Goal: Transaction & Acquisition: Download file/media

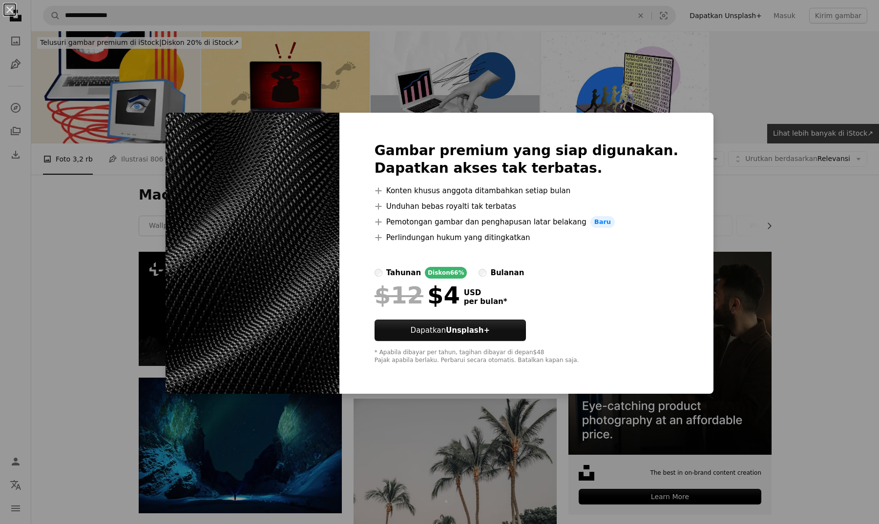
scroll to position [554, 0]
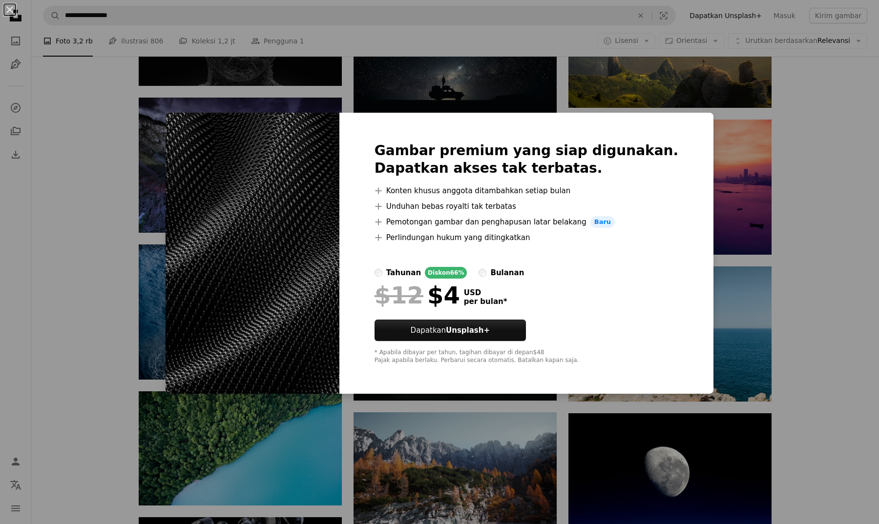
click at [725, 184] on div "An X shape Gambar premium yang siap digunakan. Dapatkan akses tak terbatas. A p…" at bounding box center [439, 262] width 879 height 524
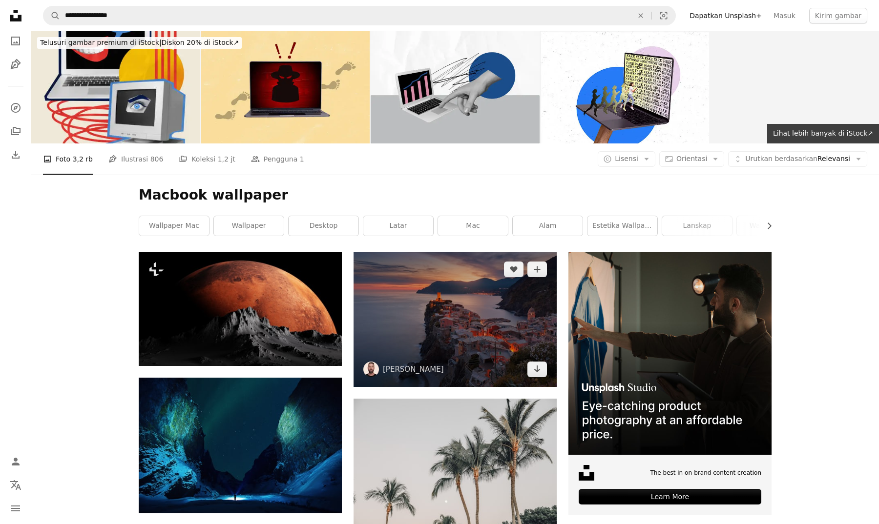
scroll to position [0, 0]
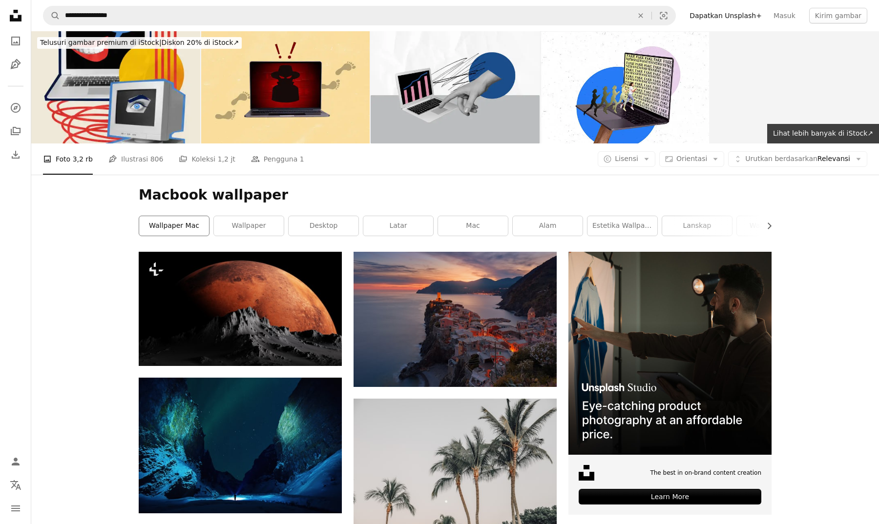
click at [182, 228] on link "Wallpaper Mac" at bounding box center [174, 226] width 70 height 20
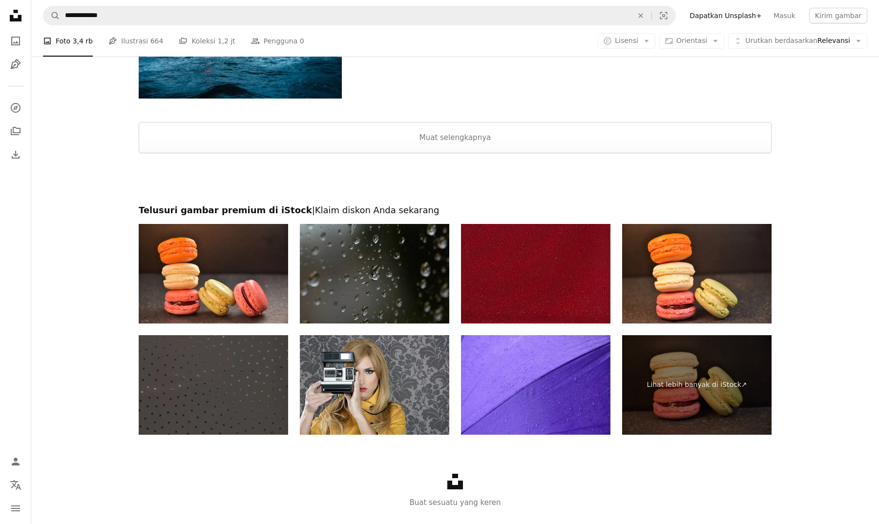
scroll to position [1154, 0]
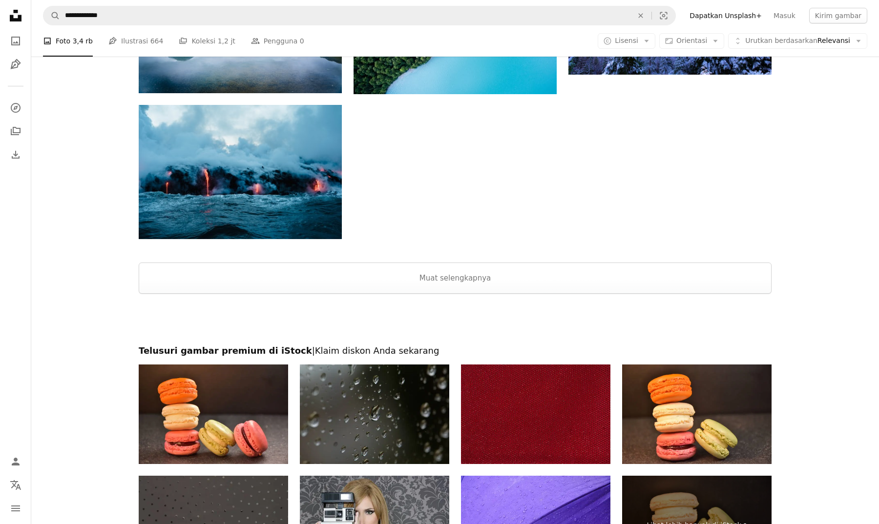
click at [459, 294] on div at bounding box center [454, 319] width 847 height 51
click at [464, 286] on button "Muat selengkapnya" at bounding box center [455, 278] width 633 height 31
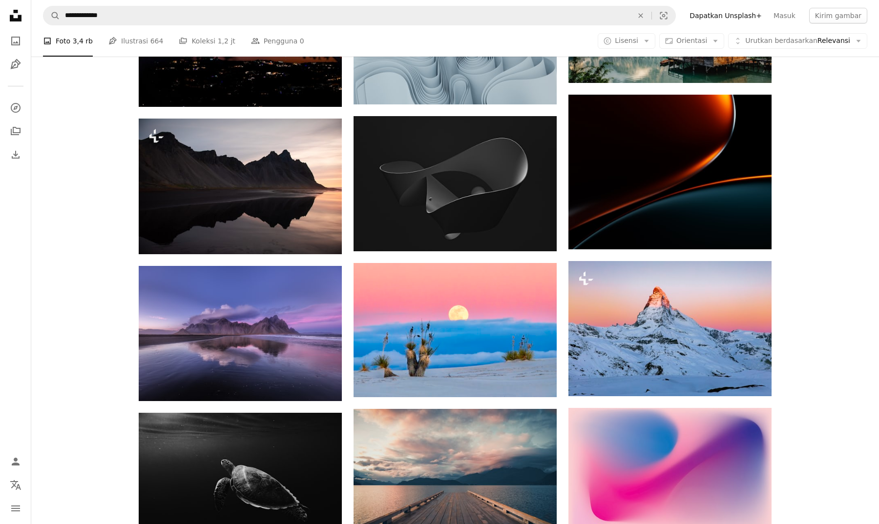
scroll to position [4016, 0]
click at [484, 183] on img at bounding box center [454, 183] width 203 height 135
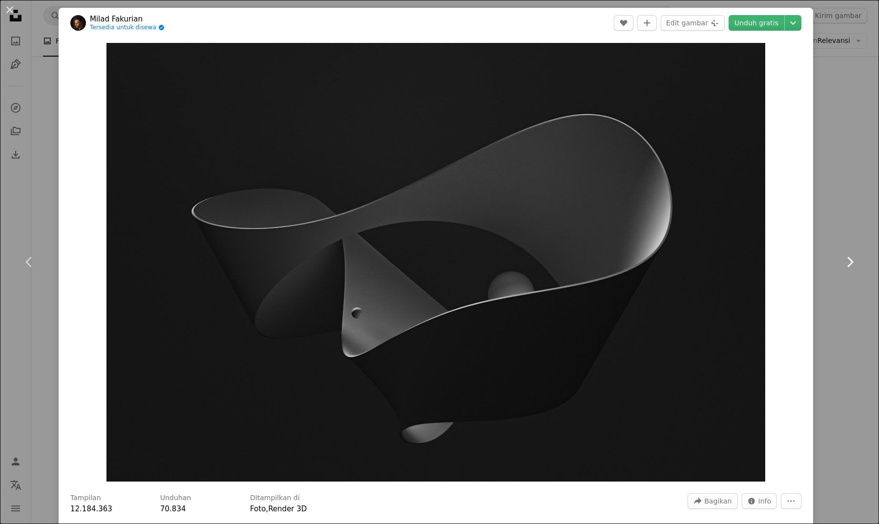
click at [849, 239] on link "Chevron right" at bounding box center [849, 262] width 59 height 94
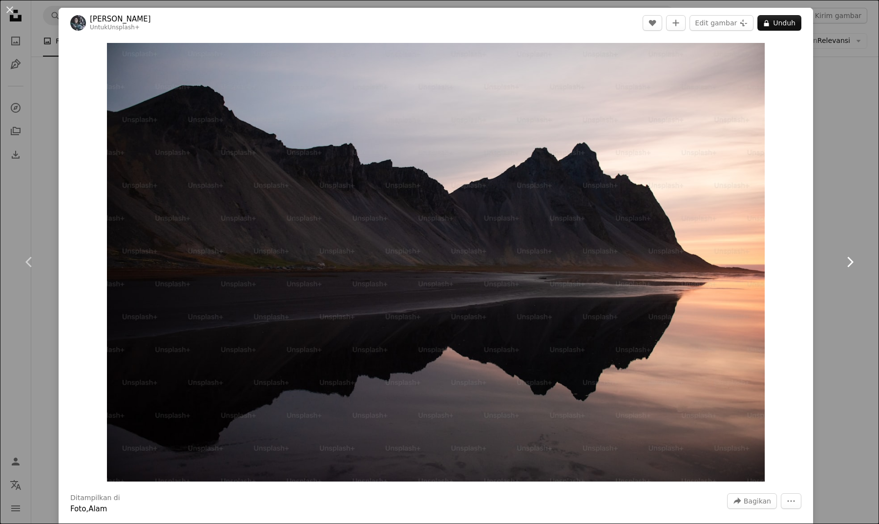
click at [849, 231] on link "Chevron right" at bounding box center [849, 262] width 59 height 94
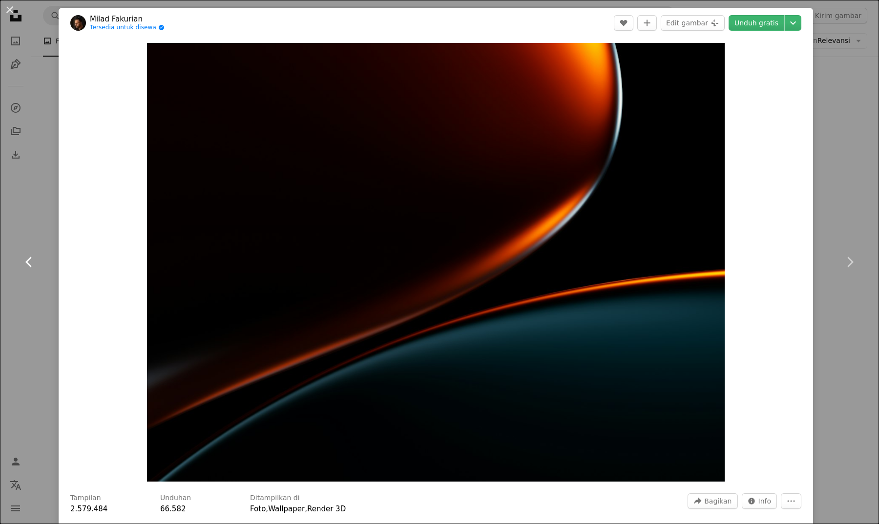
click at [43, 286] on link "Chevron left" at bounding box center [29, 262] width 59 height 94
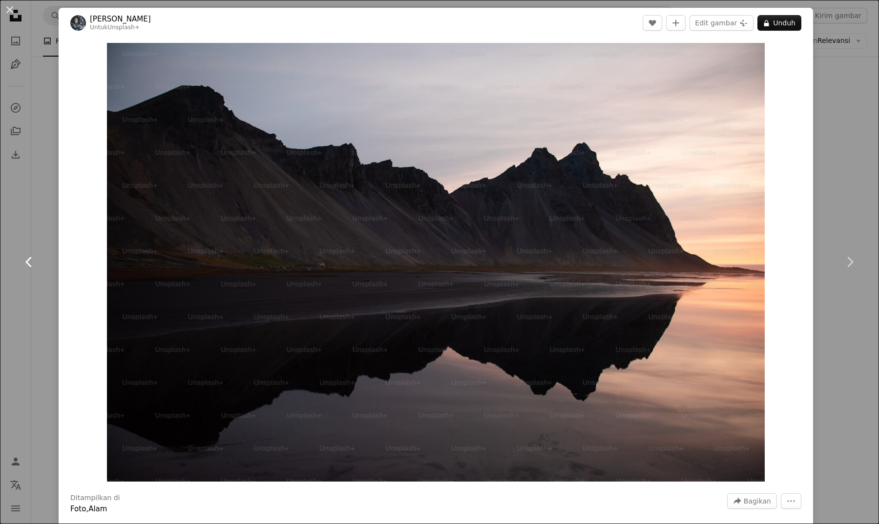
click at [43, 286] on link "Chevron left" at bounding box center [29, 262] width 59 height 94
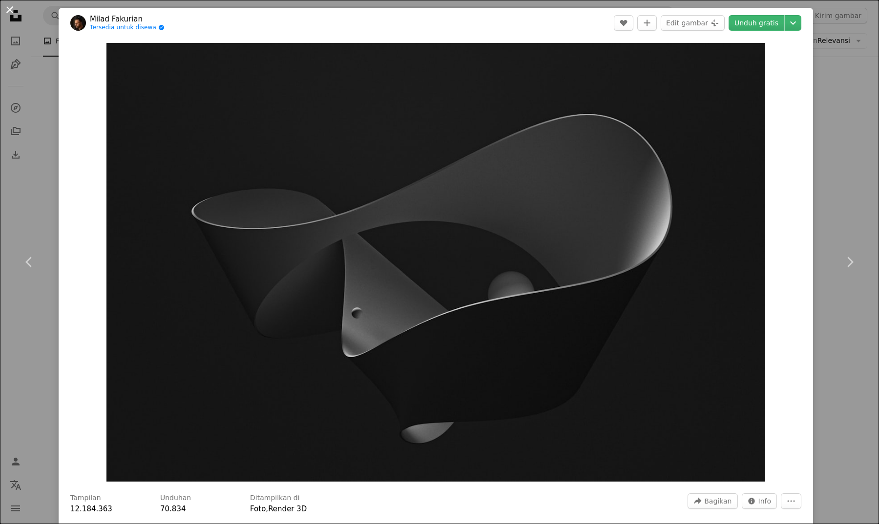
click at [9, 7] on button "An X shape" at bounding box center [10, 10] width 12 height 12
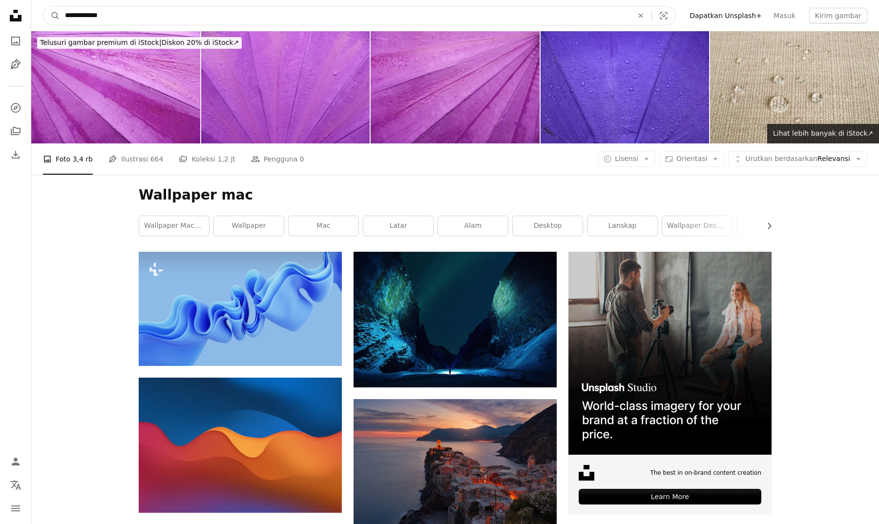
click at [438, 21] on input "**********" at bounding box center [345, 15] width 570 height 19
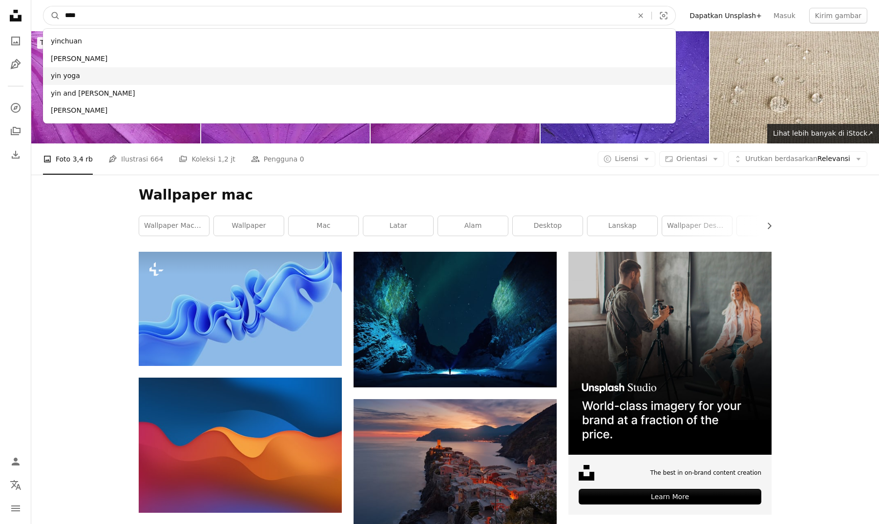
type input "***"
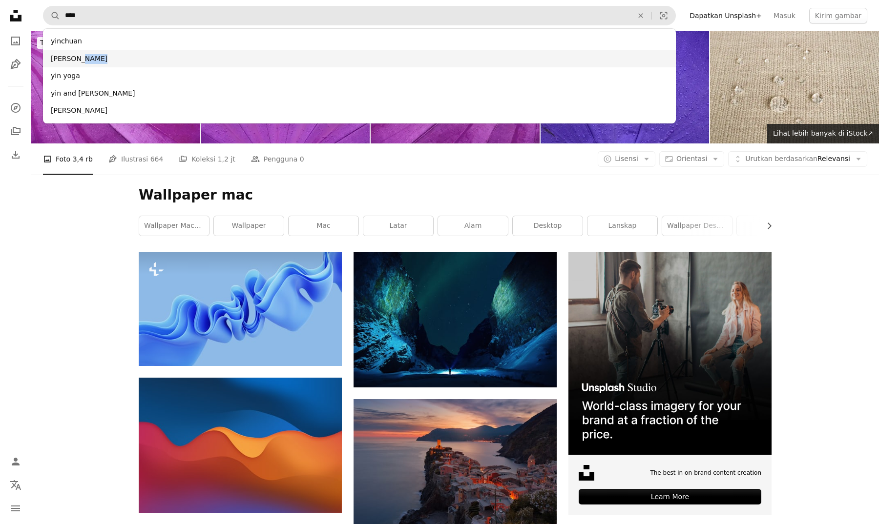
drag, startPoint x: 284, startPoint y: 70, endPoint x: 289, endPoint y: 59, distance: 12.2
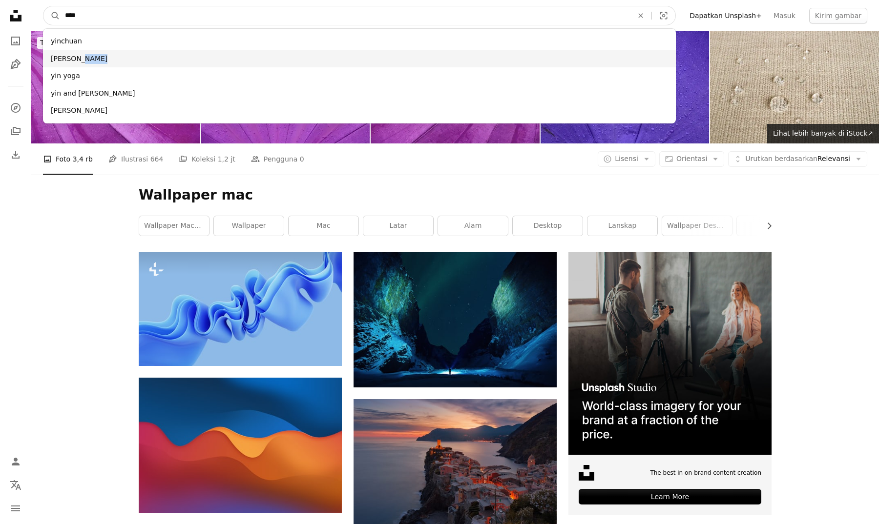
click at [289, 59] on ul "[PERSON_NAME] [PERSON_NAME] and [PERSON_NAME]" at bounding box center [359, 76] width 633 height 87
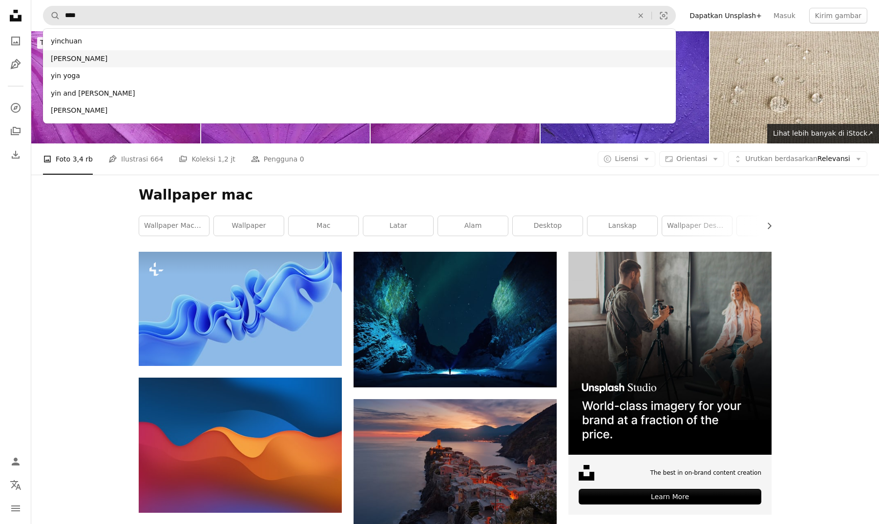
click at [125, 63] on div "[PERSON_NAME]" at bounding box center [359, 59] width 633 height 18
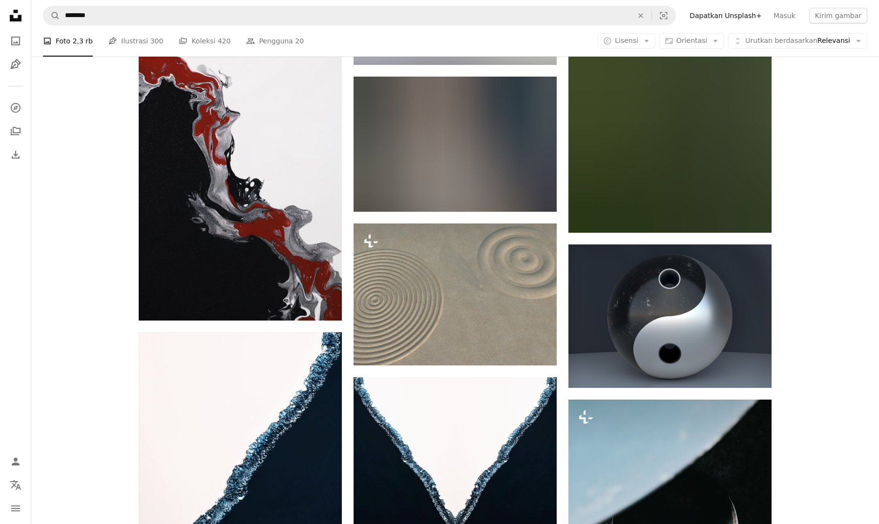
scroll to position [2628, 0]
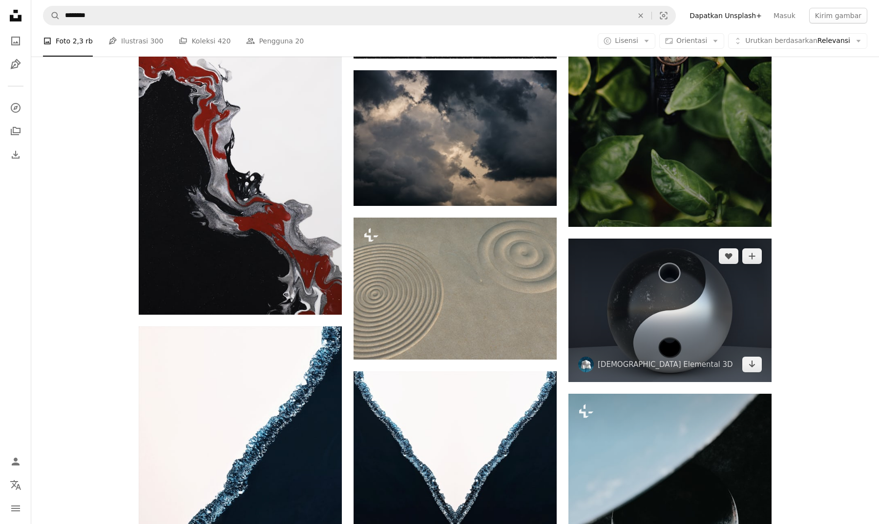
click at [628, 270] on img at bounding box center [669, 311] width 203 height 144
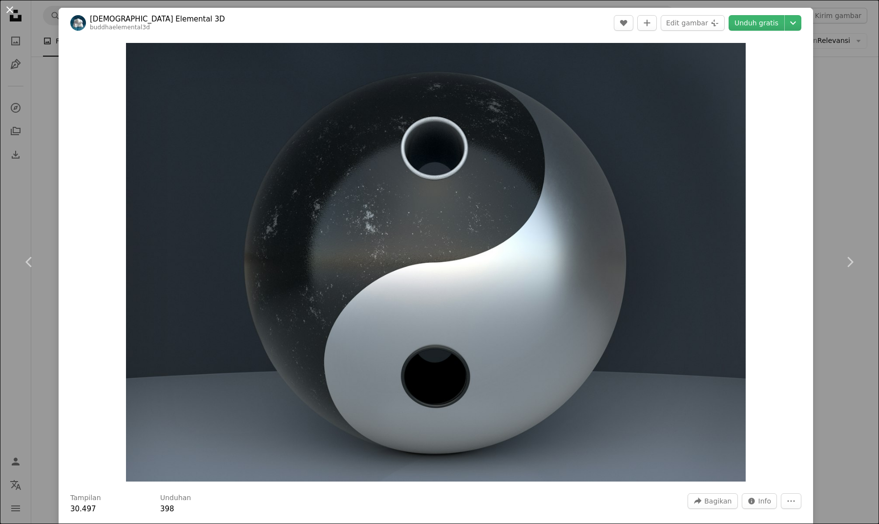
click at [16, 12] on button "An X shape" at bounding box center [10, 10] width 12 height 12
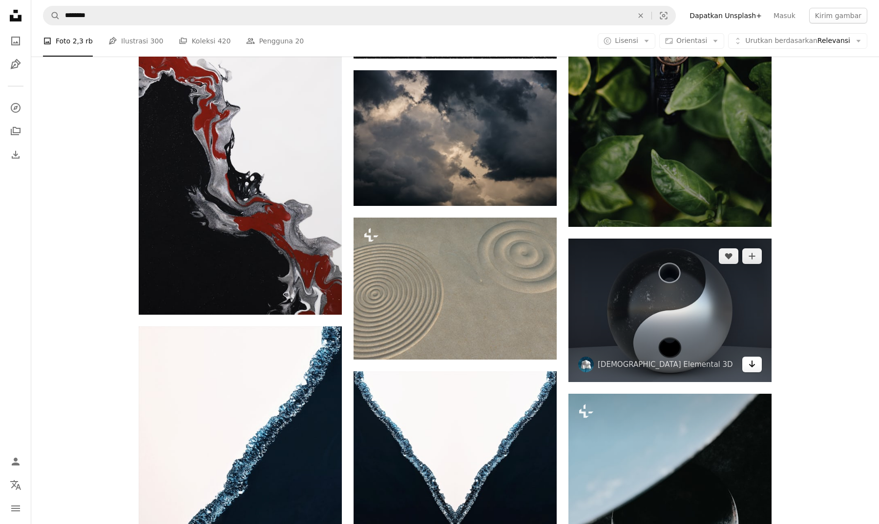
click at [755, 364] on icon "Arrow pointing down" at bounding box center [752, 364] width 8 height 12
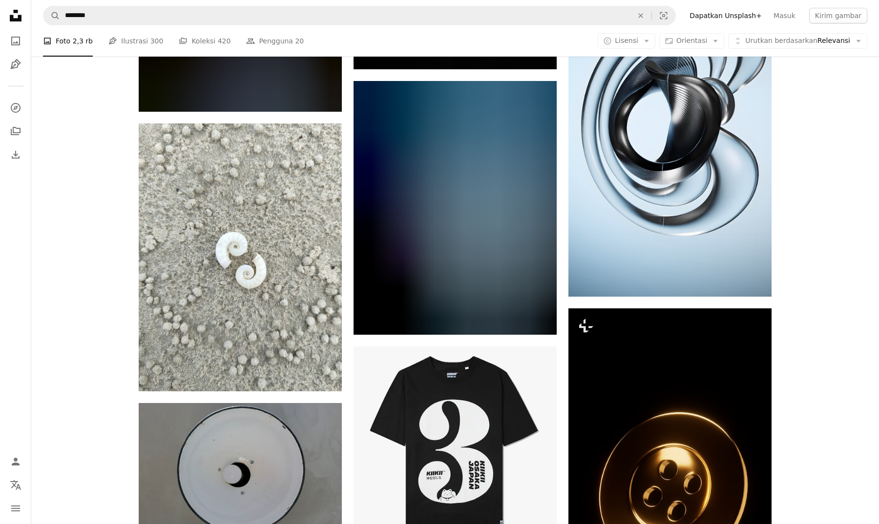
scroll to position [19491, 0]
